Goal: Find specific page/section: Find specific page/section

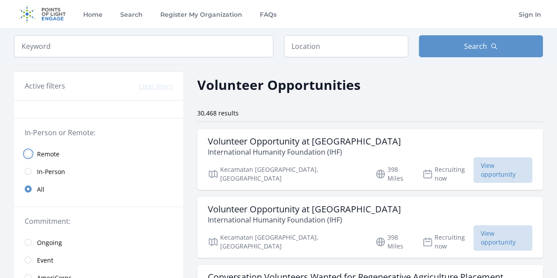
click at [27, 154] on input "radio" at bounding box center [28, 153] width 7 height 7
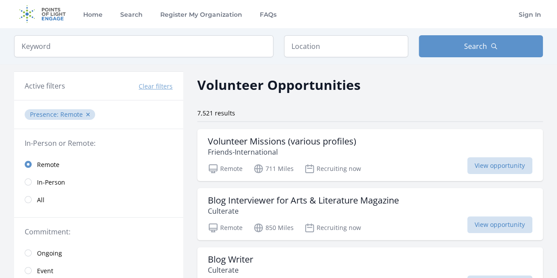
click at [28, 164] on input "radio" at bounding box center [28, 164] width 7 height 7
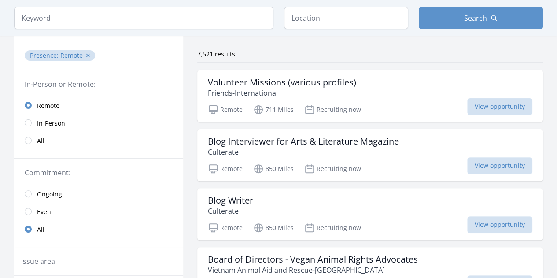
scroll to position [59, 0]
click at [27, 194] on input "radio" at bounding box center [28, 194] width 7 height 7
click at [29, 227] on input "radio" at bounding box center [28, 229] width 7 height 7
click at [29, 230] on input "radio" at bounding box center [28, 229] width 7 height 7
